Goal: Find specific page/section

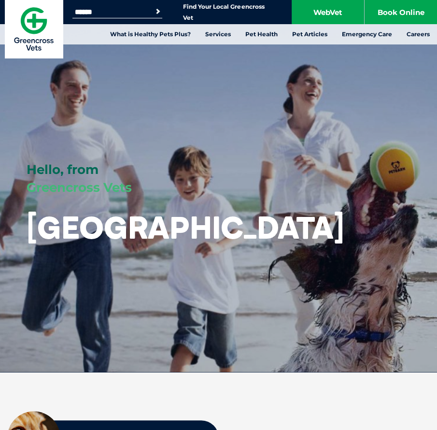
click at [128, 7] on form "Search for: Search" at bounding box center [117, 11] width 90 height 11
drag, startPoint x: 129, startPoint y: 8, endPoint x: 166, endPoint y: 8, distance: 36.7
click at [130, 8] on input "Search for:" at bounding box center [113, 12] width 82 height 8
click at [156, 12] on button "Search" at bounding box center [152, 11] width 22 height 14
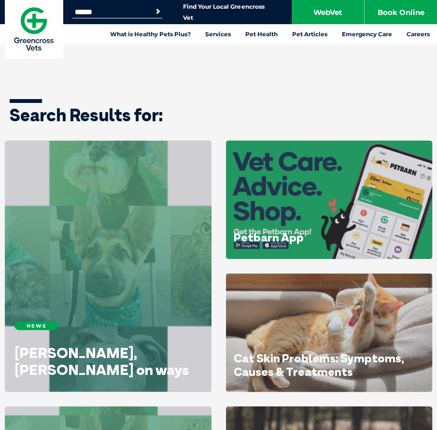
click at [121, 9] on input "Search for:" at bounding box center [113, 12] width 82 height 8
click at [108, 10] on input "Search for:" at bounding box center [113, 12] width 82 height 8
type input "*******"
click at [153, 7] on button "Search" at bounding box center [158, 12] width 10 height 10
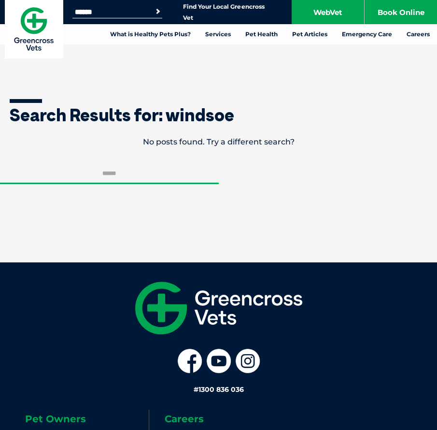
click at [108, 9] on input "Search for:" at bounding box center [113, 12] width 82 height 8
type input "*******"
click at [153, 7] on button "Search" at bounding box center [158, 12] width 10 height 10
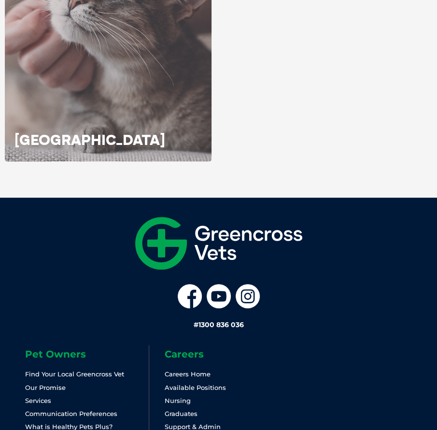
scroll to position [242, 0]
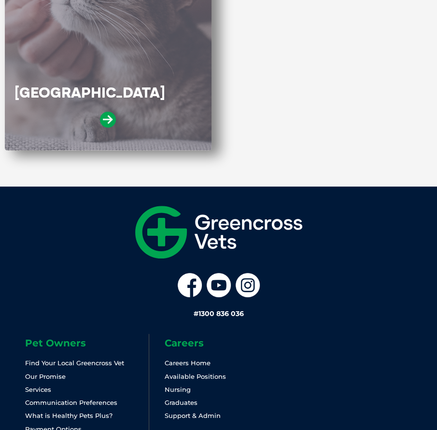
drag, startPoint x: 58, startPoint y: 107, endPoint x: 58, endPoint y: 101, distance: 5.8
click at [58, 107] on div "Windsor" at bounding box center [107, 111] width 187 height 55
click at [104, 118] on icon at bounding box center [108, 120] width 16 height 16
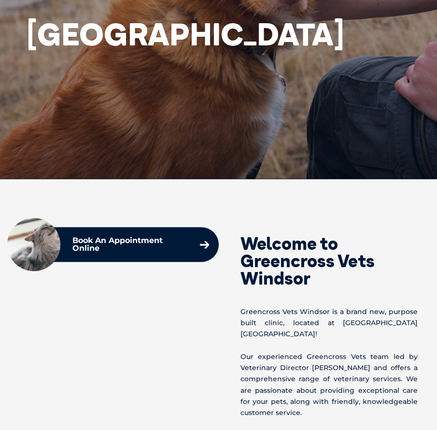
scroll to position [435, 0]
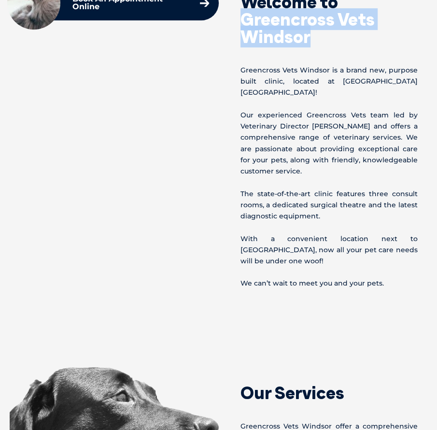
drag, startPoint x: 307, startPoint y: 37, endPoint x: 226, endPoint y: 19, distance: 83.7
click at [226, 19] on div "Welcome to Greencross Vets Windsor [GEOGRAPHIC_DATA] is a brand new, purpose bu…" at bounding box center [323, 133] width 209 height 314
copy h2 "Greencross Vets Windsor"
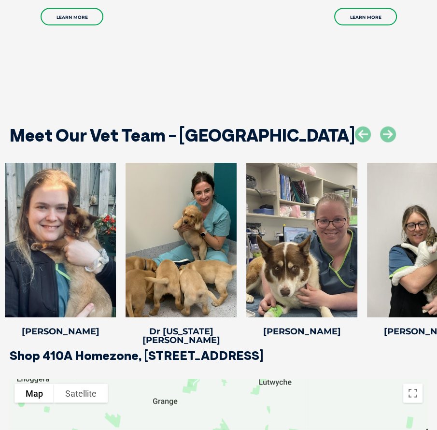
scroll to position [1256, 0]
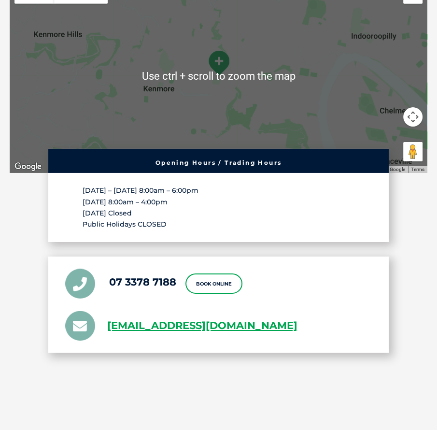
scroll to position [1933, 0]
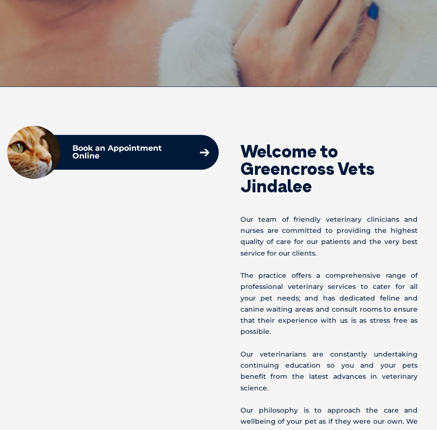
scroll to position [92, 0]
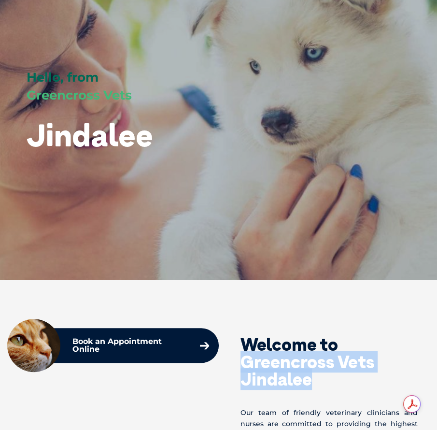
drag, startPoint x: 321, startPoint y: 380, endPoint x: 256, endPoint y: 360, distance: 68.6
copy h2 "Greencross Vets Jindalee"
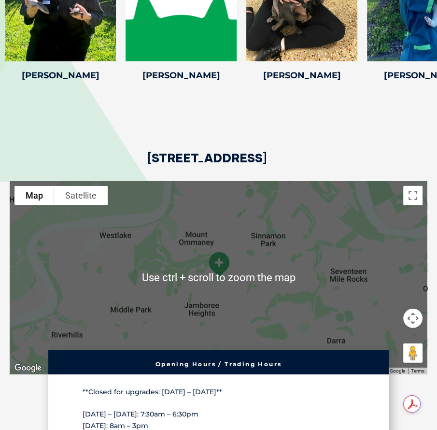
scroll to position [1832, 0]
